Goal: Transaction & Acquisition: Book appointment/travel/reservation

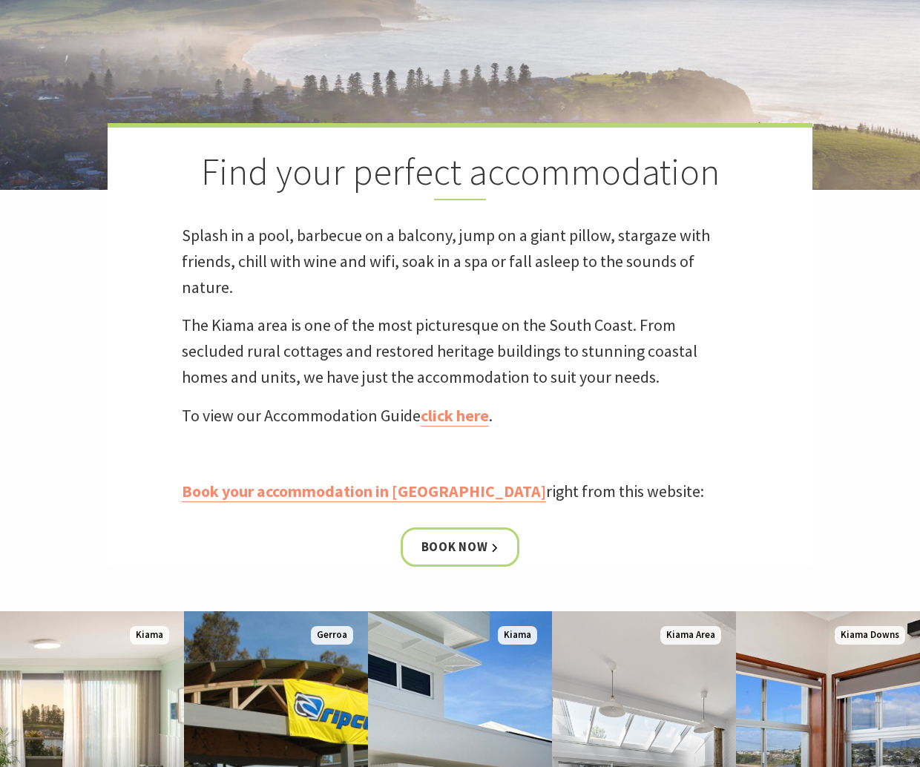
scroll to position [385, 0]
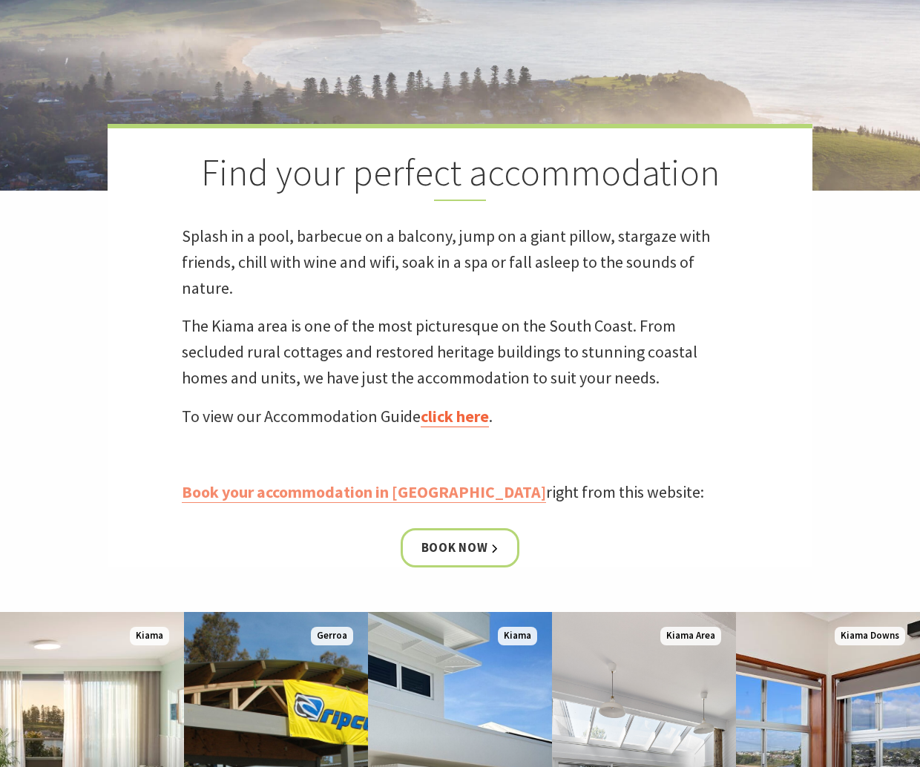
click at [465, 416] on link "click here" at bounding box center [455, 417] width 68 height 22
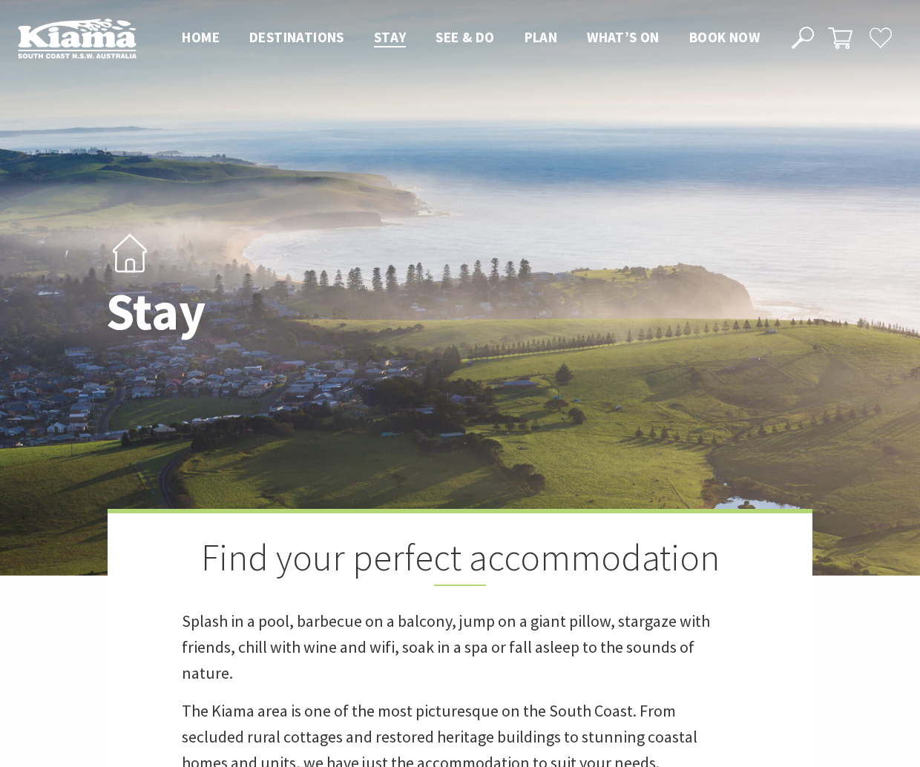
scroll to position [387, 0]
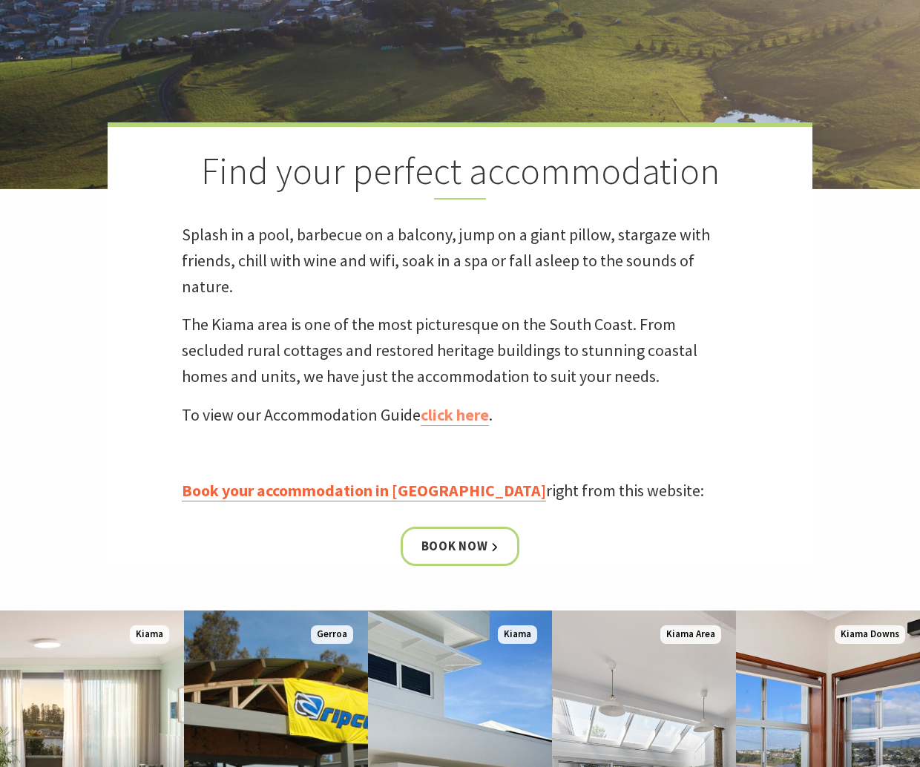
click at [396, 491] on link "Book your accommodation in [GEOGRAPHIC_DATA]" at bounding box center [364, 491] width 364 height 22
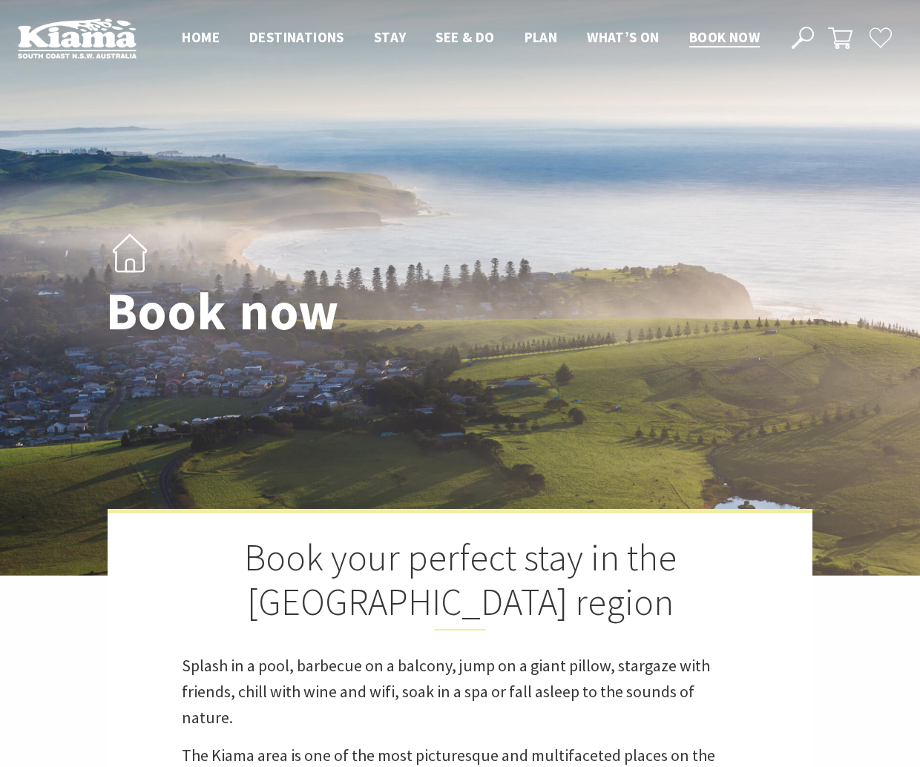
select select "3"
select select "2"
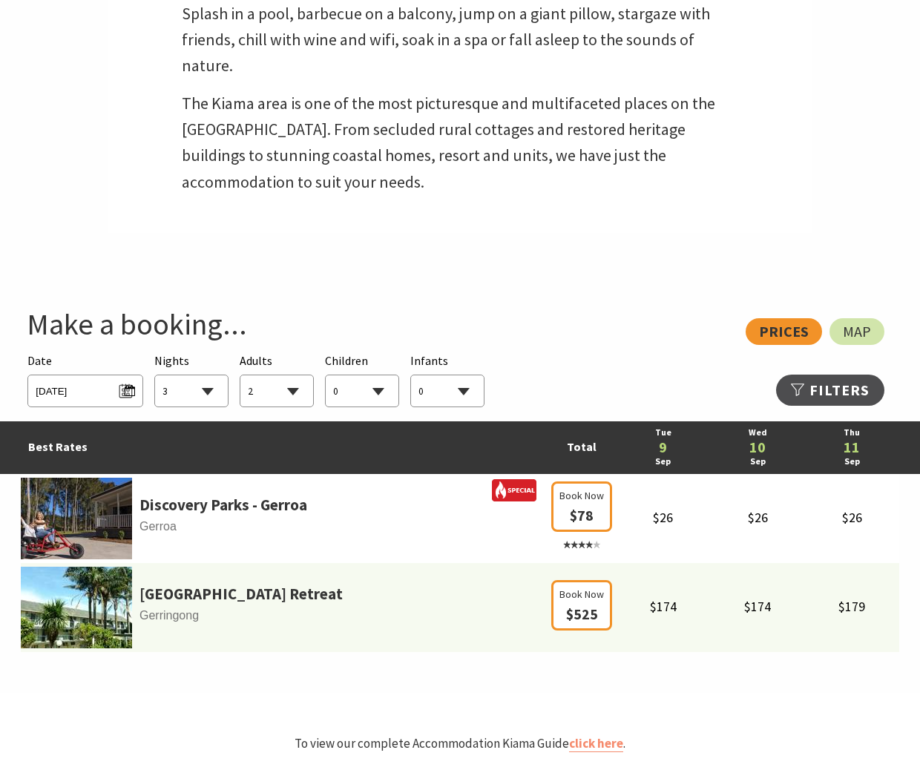
scroll to position [652, 0]
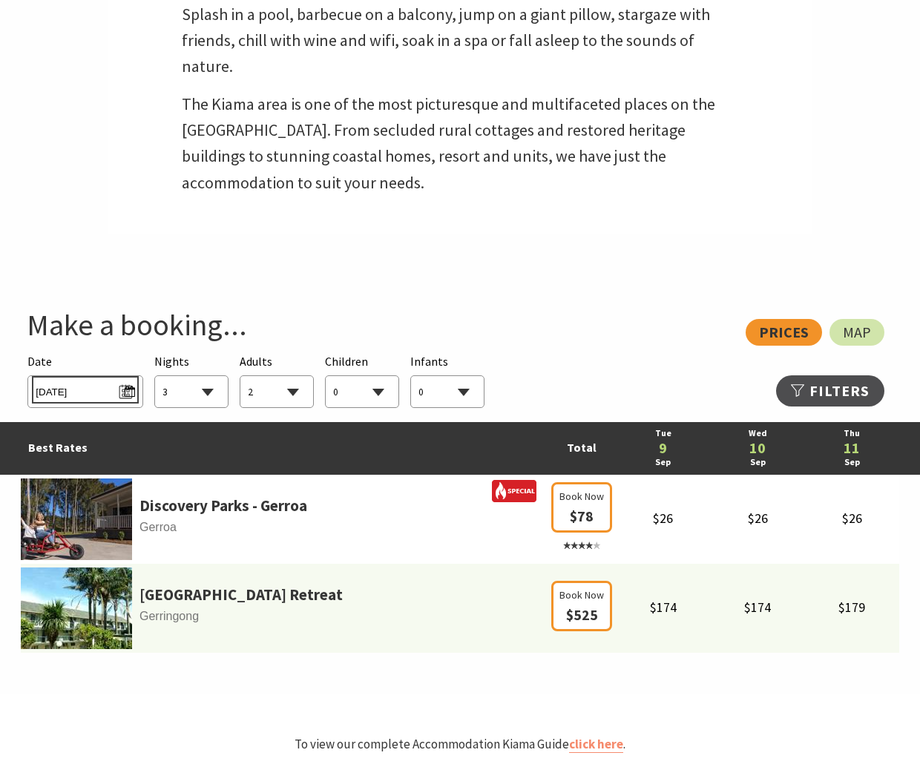
click at [129, 395] on span "Tue 09/09/2025" at bounding box center [85, 390] width 99 height 20
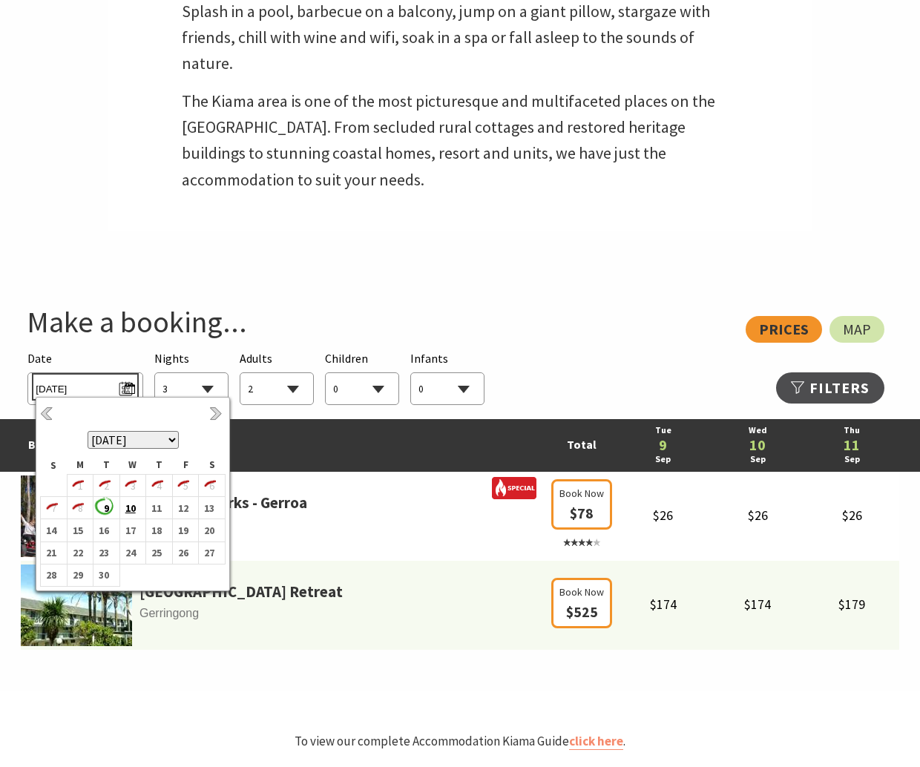
scroll to position [664, 0]
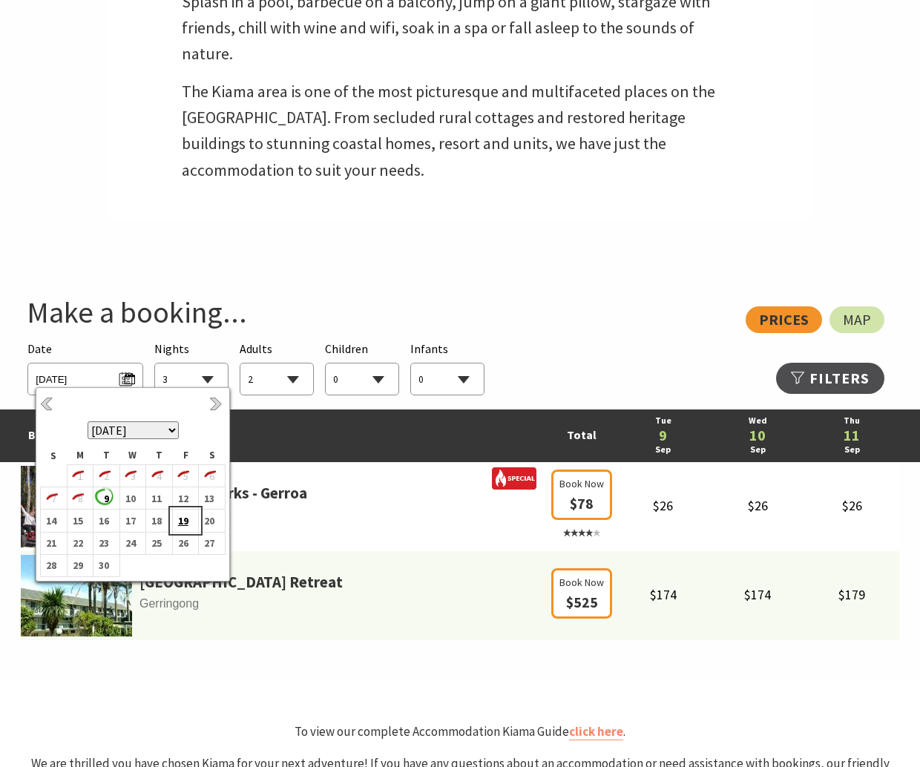
click at [181, 523] on b "19" at bounding box center [182, 520] width 19 height 19
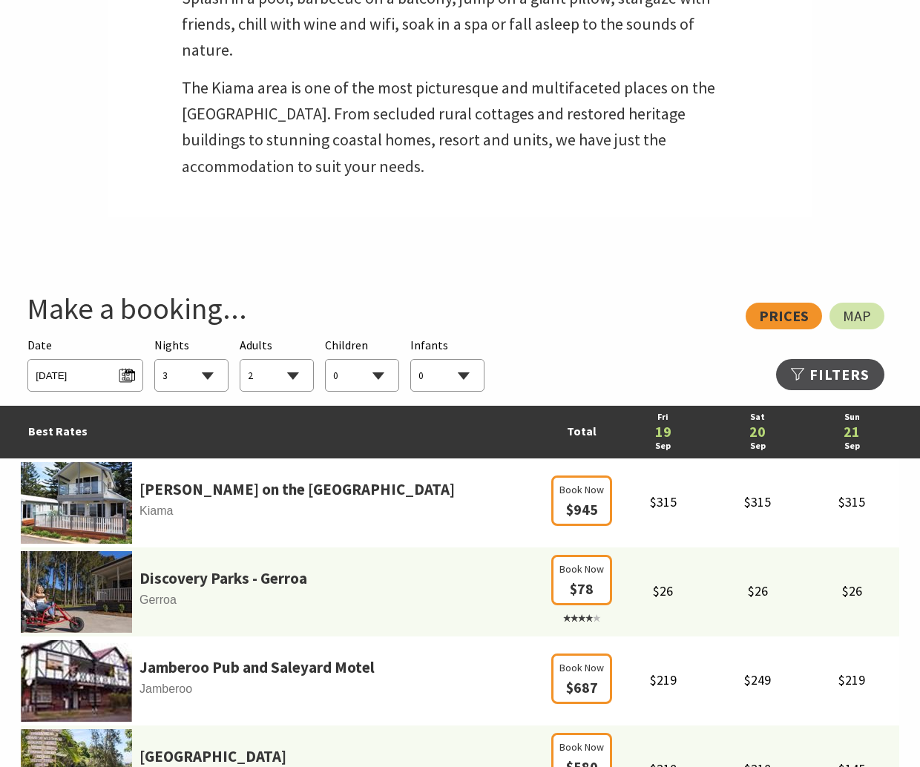
scroll to position [669, 0]
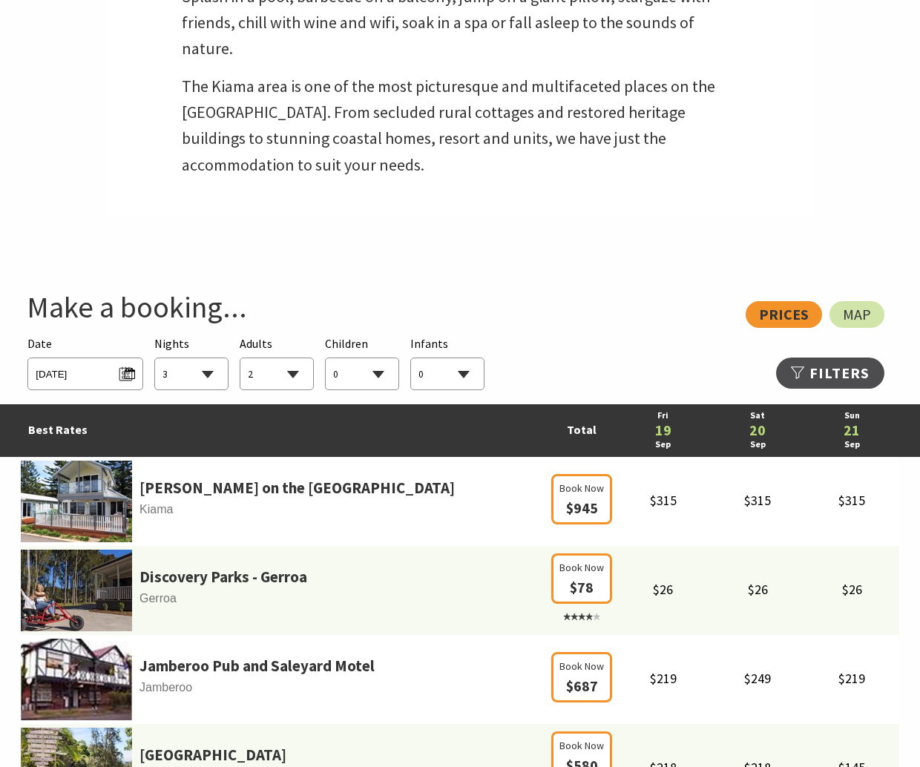
click at [155, 358] on select "1 2 3 4 5 6 7 8 9 10 11 12 13 14 15 16 17 18 19 20 21 22 23 24 25 26 27 28 29 30" at bounding box center [191, 374] width 73 height 33
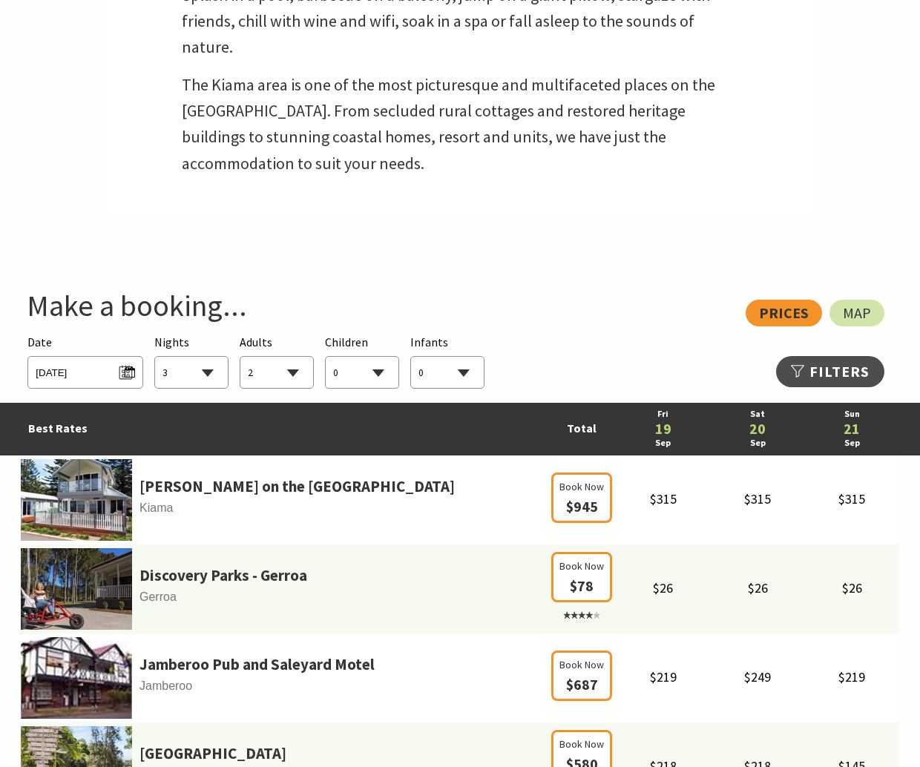
scroll to position [676, 0]
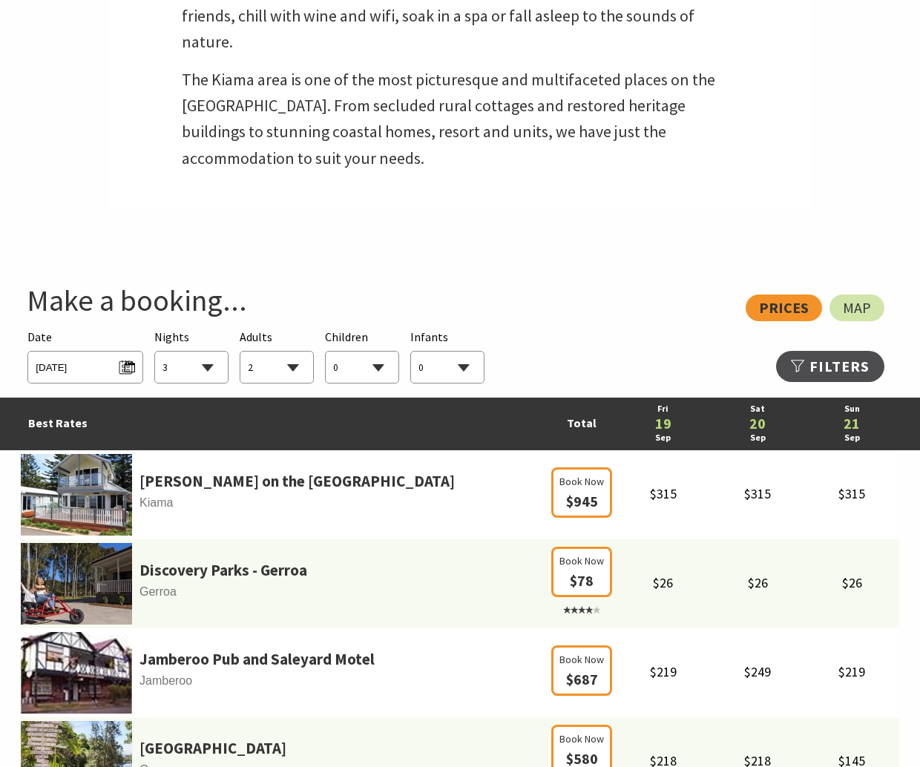
click option "3" at bounding box center [0, 0] width 0 height 0
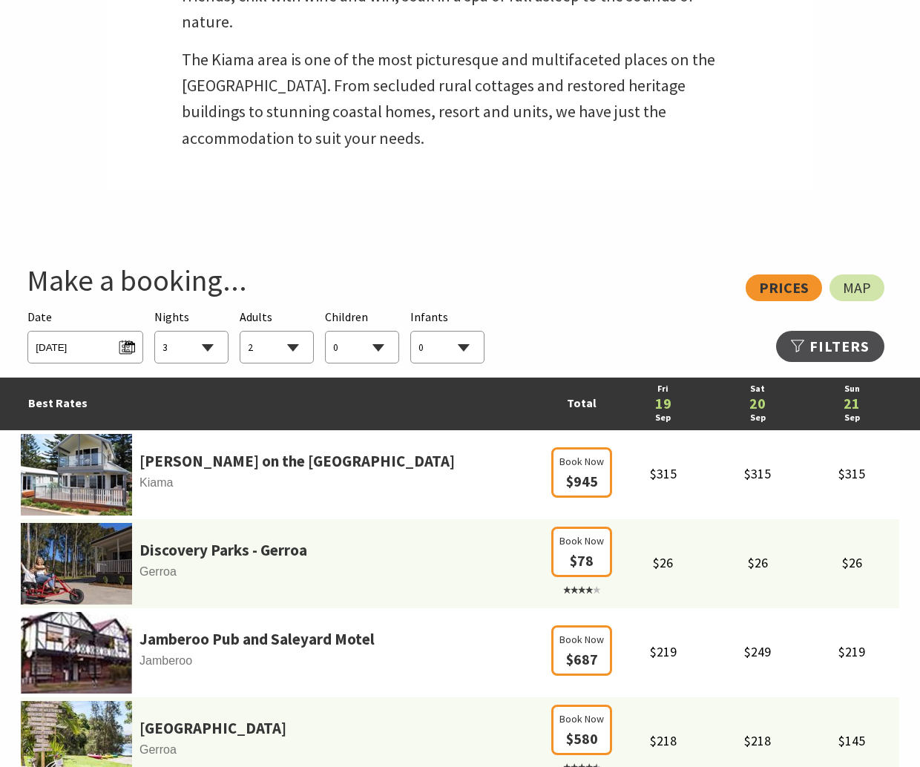
scroll to position [697, 0]
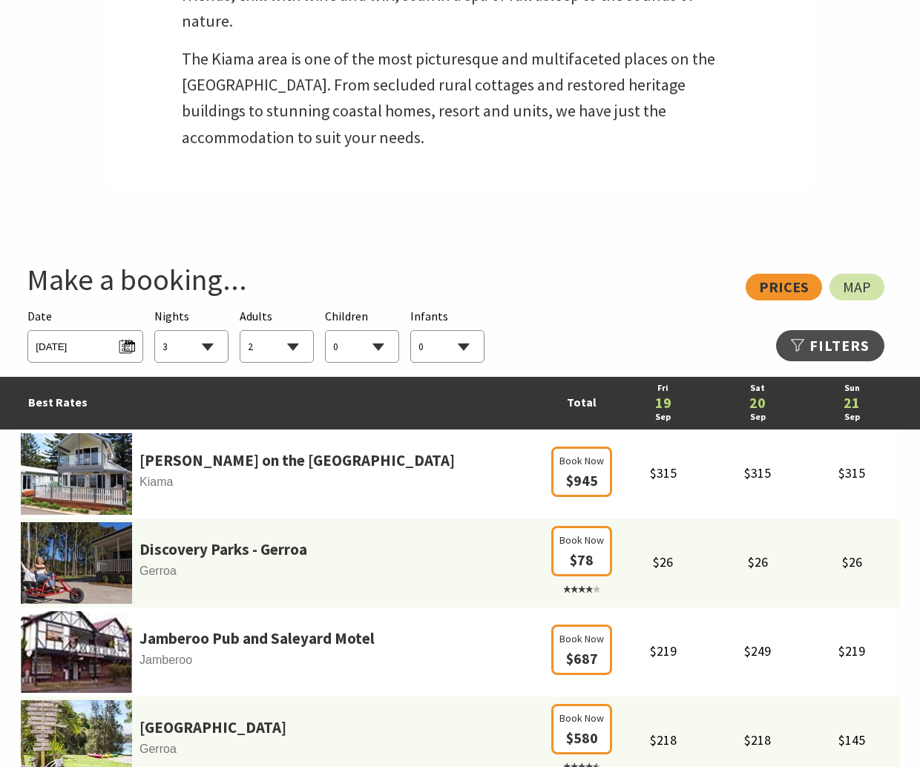
click at [649, 266] on section "View: Prices Map Searching for Accommodation Date Fri 19/09/2025 Nights 1 2 3 4…" at bounding box center [460, 619] width 920 height 772
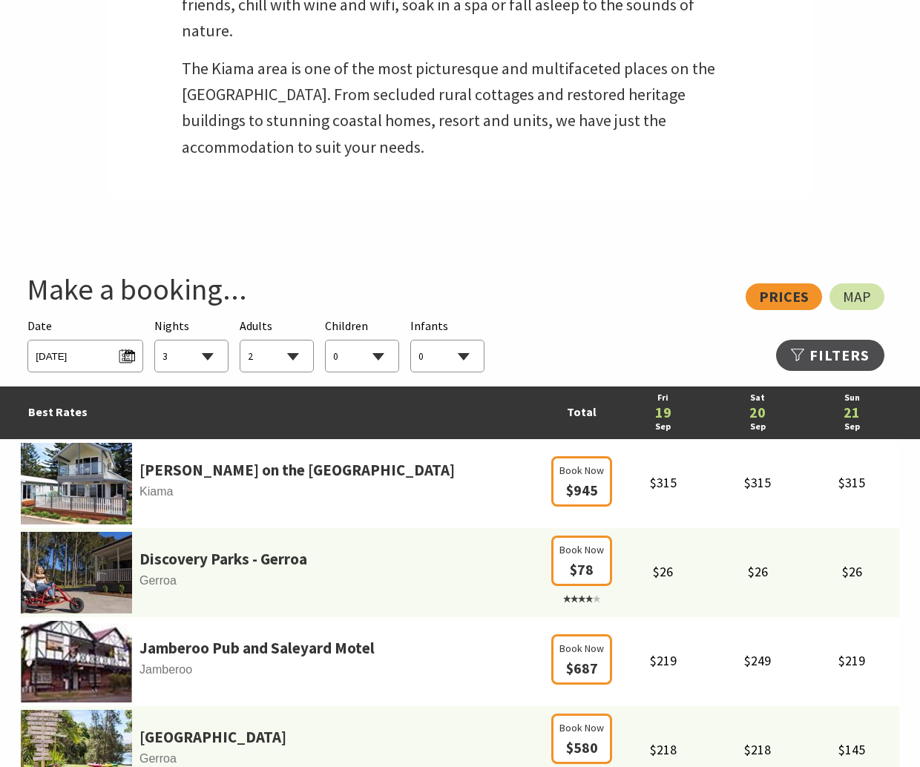
scroll to position [663, 0]
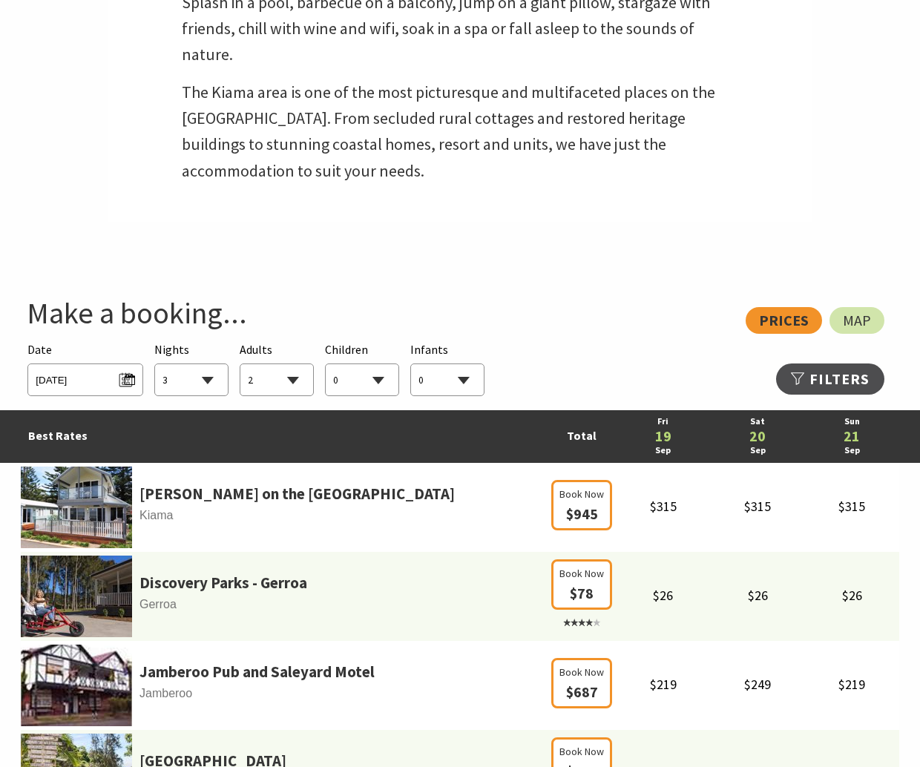
click at [155, 364] on select "1 2 3 4 5 6 7 8 9 10 11 12 13 14 15 16 17 18 19 20 21 22 23 24 25 26 27 28 29 30" at bounding box center [191, 380] width 73 height 33
select select "2"
click option "2" at bounding box center [0, 0] width 0 height 0
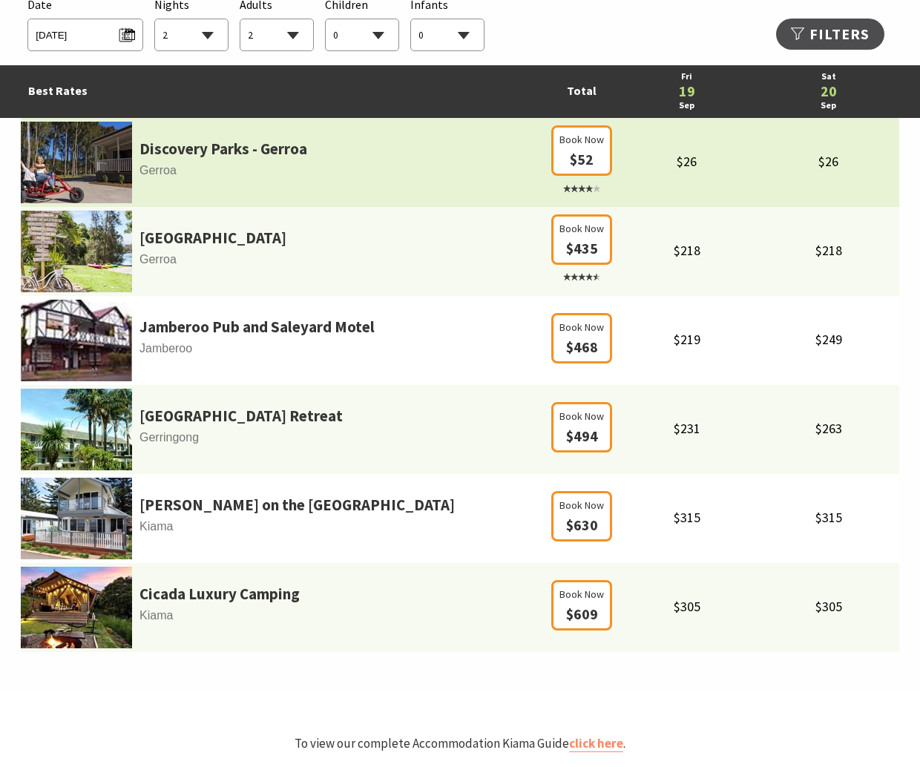
scroll to position [1041, 0]
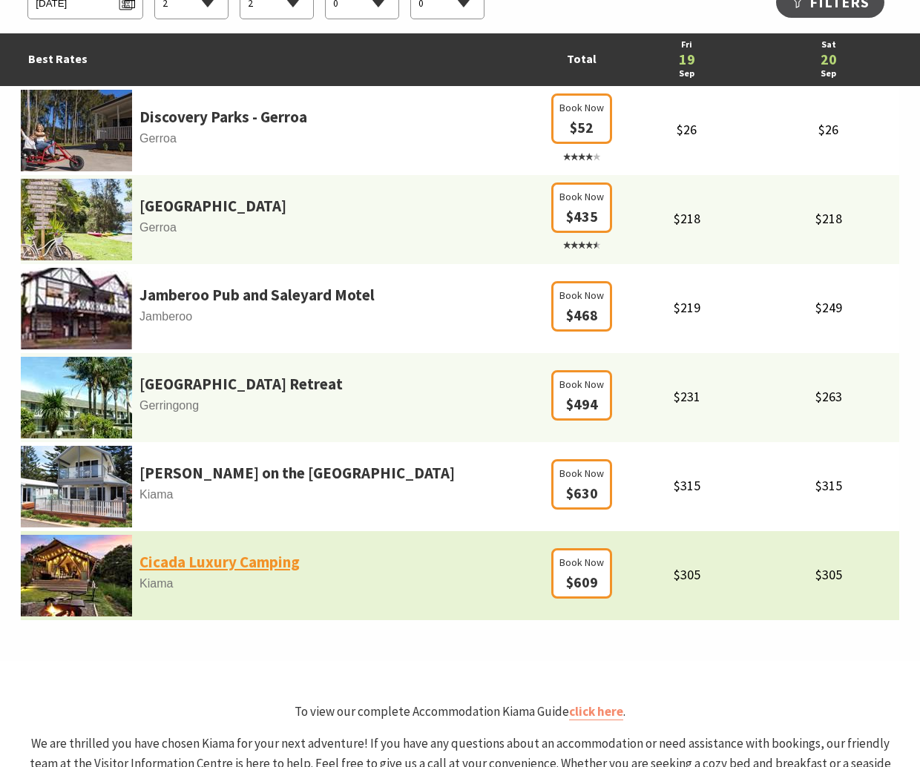
click at [234, 564] on link "Cicada Luxury Camping" at bounding box center [220, 562] width 160 height 25
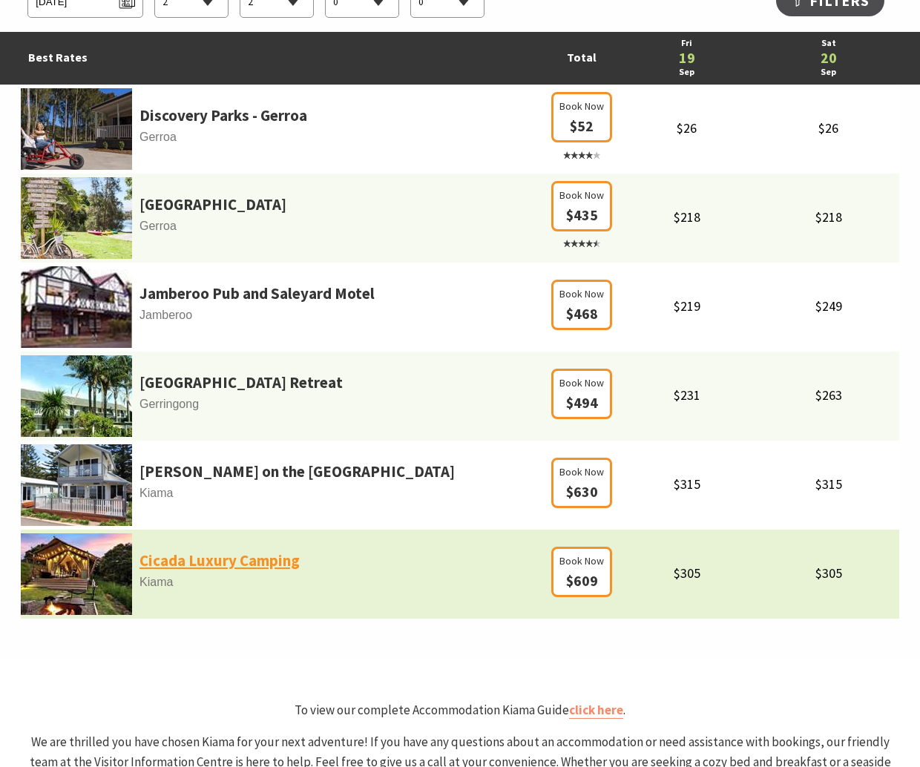
click at [258, 557] on link "Cicada Luxury Camping" at bounding box center [220, 560] width 160 height 25
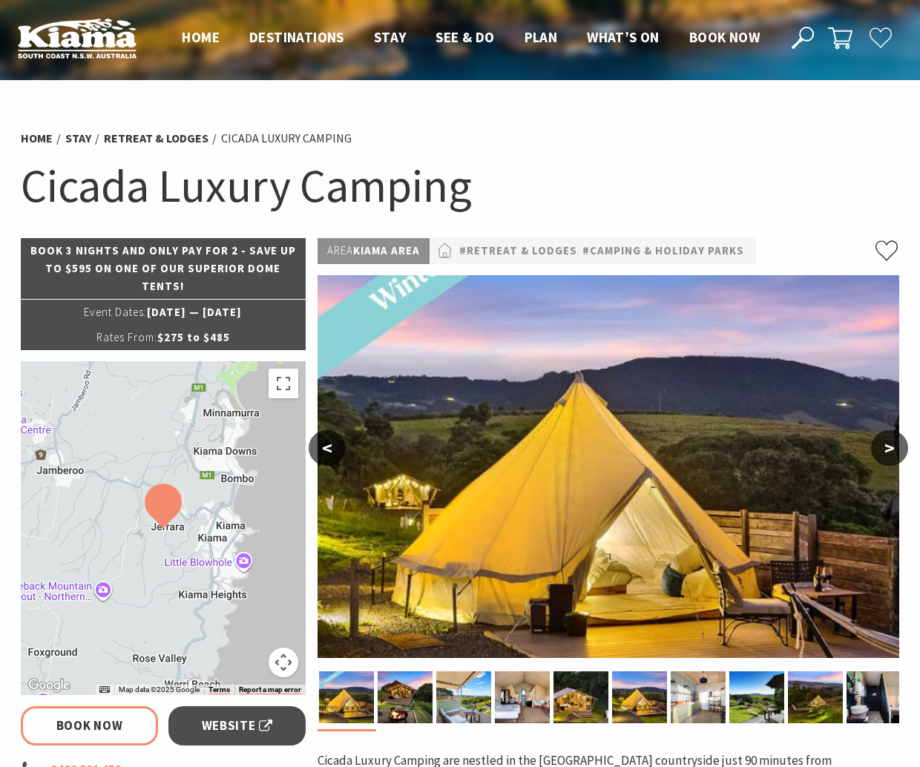
select select "2"
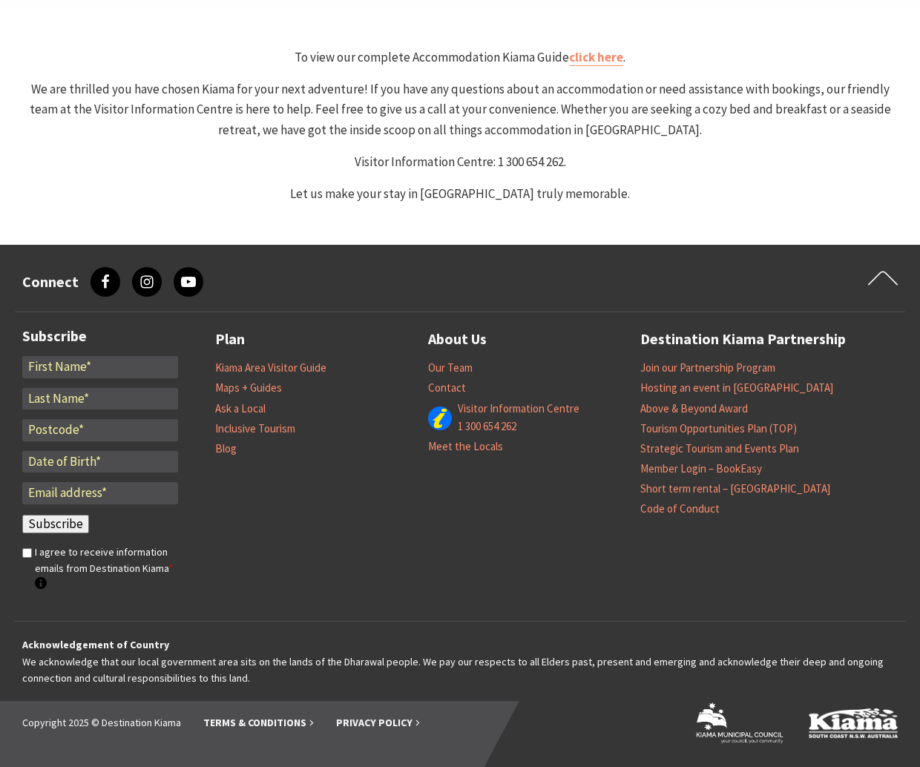
select select "2"
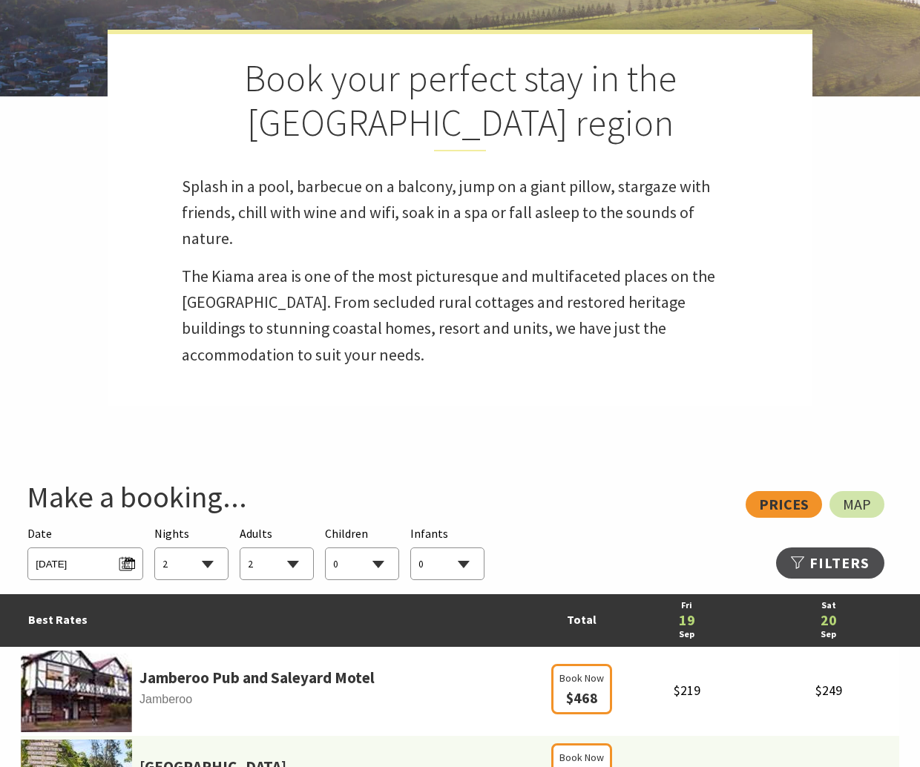
scroll to position [563, 0]
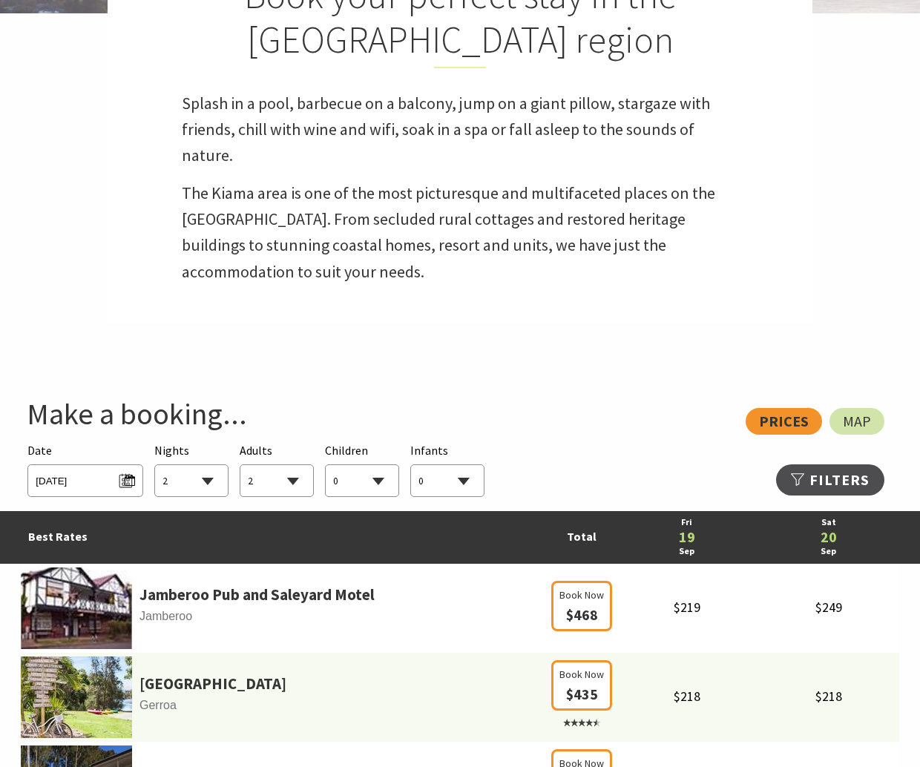
click at [240, 465] on select "0 1 2 3 4 5 6 7 8 9 10 11 12 13 14 15 16 17 18 19 20 21 22 23 24 25 26 27 28 29…" at bounding box center [276, 481] width 73 height 33
select select "4"
click option "4" at bounding box center [0, 0] width 0 height 0
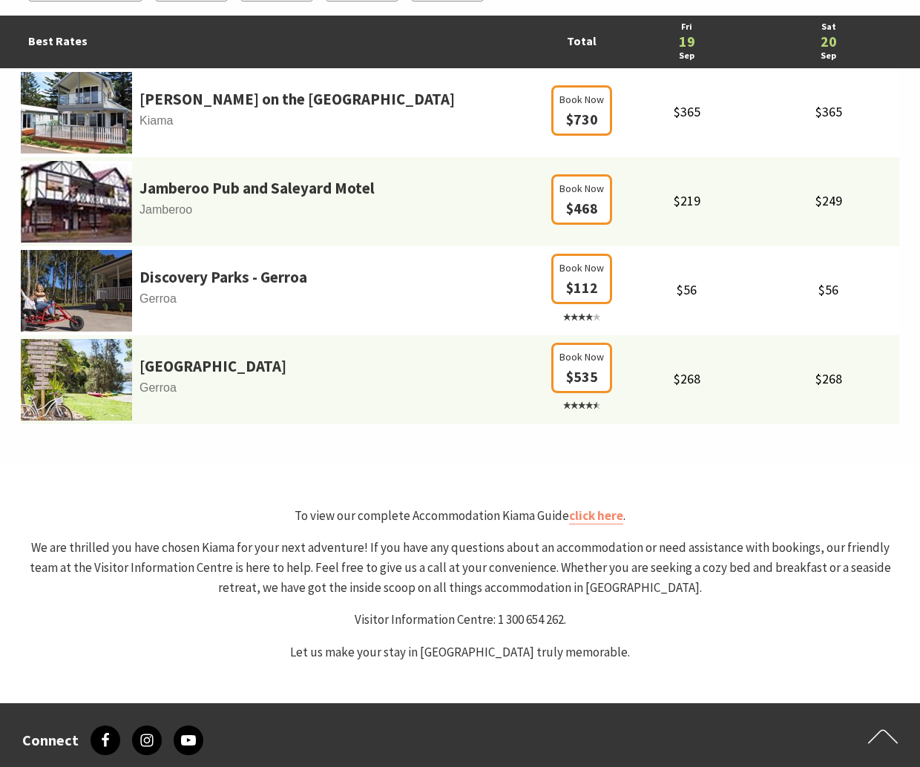
scroll to position [0, 0]
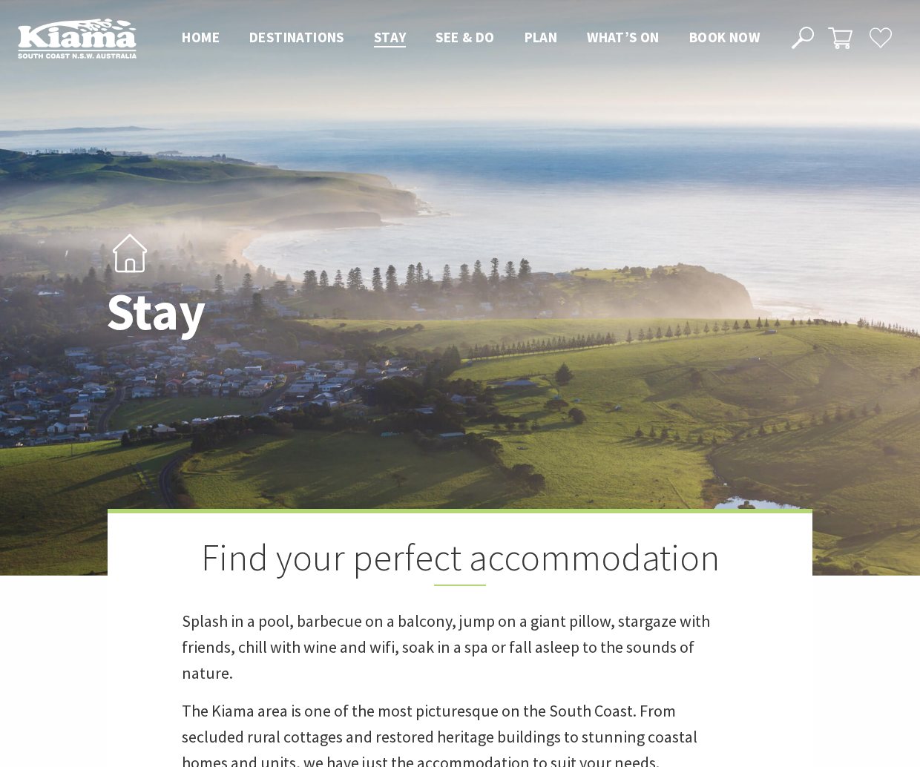
scroll to position [387, 0]
